Goal: Register for event/course

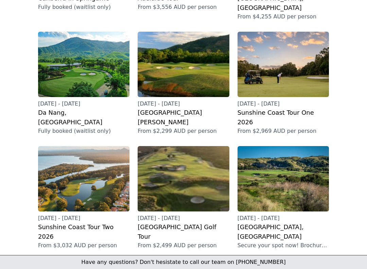
scroll to position [135, 0]
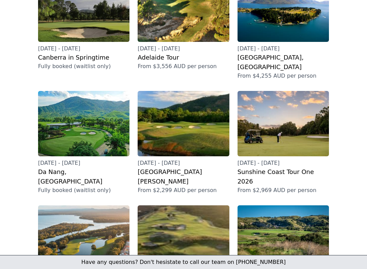
click at [170, 167] on h2 "[GEOGRAPHIC_DATA][PERSON_NAME]" at bounding box center [183, 176] width 91 height 19
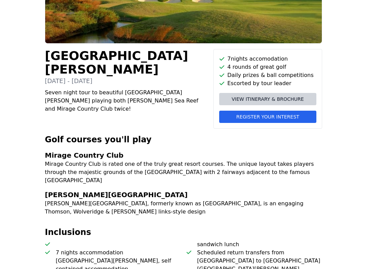
scroll to position [106, 0]
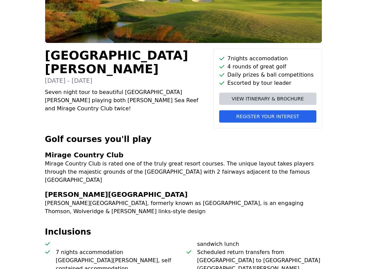
click at [295, 96] on span "View itinerary & brochure" at bounding box center [268, 98] width 72 height 7
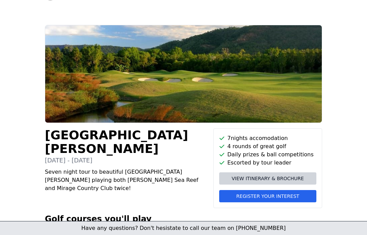
scroll to position [0, 0]
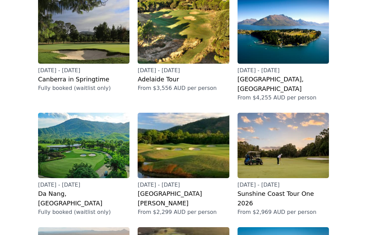
scroll to position [113, 0]
click at [285, 74] on h2 "[GEOGRAPHIC_DATA], [GEOGRAPHIC_DATA]" at bounding box center [283, 83] width 91 height 19
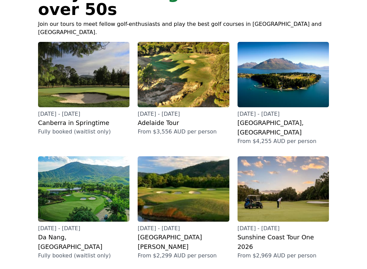
scroll to position [70, 0]
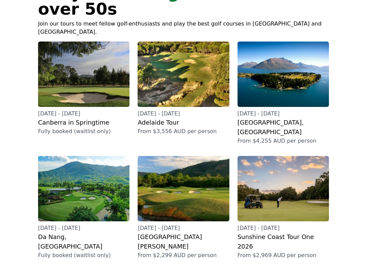
click at [169, 232] on h2 "[GEOGRAPHIC_DATA][PERSON_NAME]" at bounding box center [183, 241] width 91 height 19
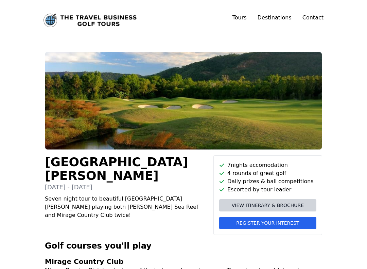
click at [276, 223] on span "Register your interest" at bounding box center [267, 222] width 63 height 7
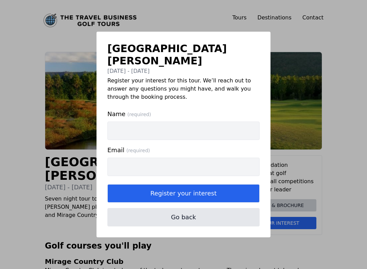
click at [130, 123] on input "Name (required)" at bounding box center [183, 130] width 152 height 18
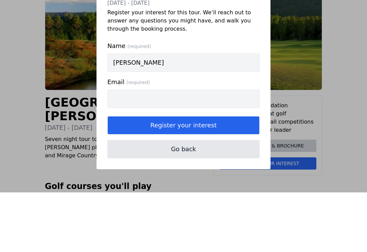
type input "Vicki burchmore"
click at [149, 149] on input "Email (required)" at bounding box center [183, 158] width 152 height 18
type input "Vjburchmore@yahoo.com"
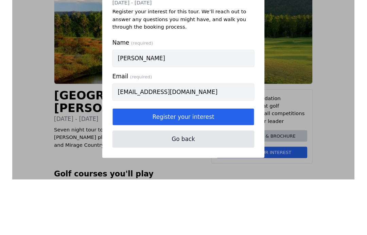
scroll to position [60, 0]
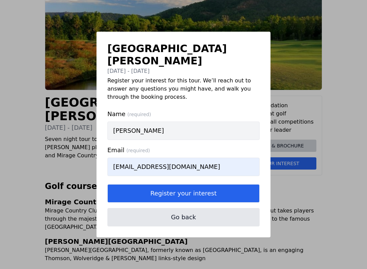
click at [211, 187] on button "Register your interest" at bounding box center [183, 193] width 152 height 18
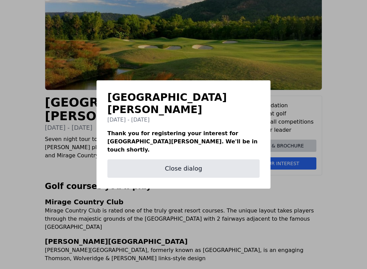
click at [200, 160] on button "Close dialog" at bounding box center [183, 168] width 152 height 18
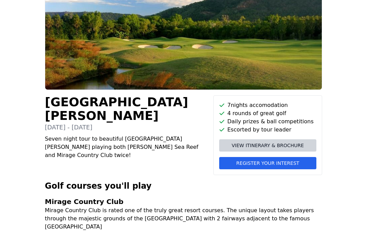
scroll to position [79, 0]
